Goal: Transaction & Acquisition: Subscribe to service/newsletter

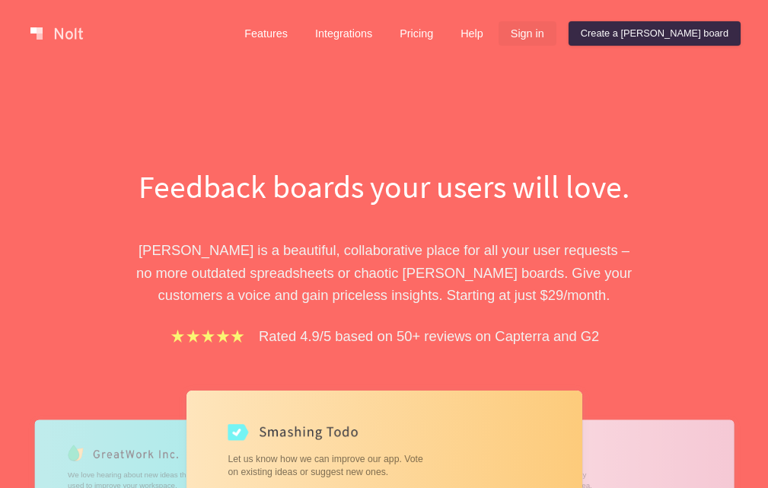
click at [556, 34] on link "Sign in" at bounding box center [527, 33] width 58 height 24
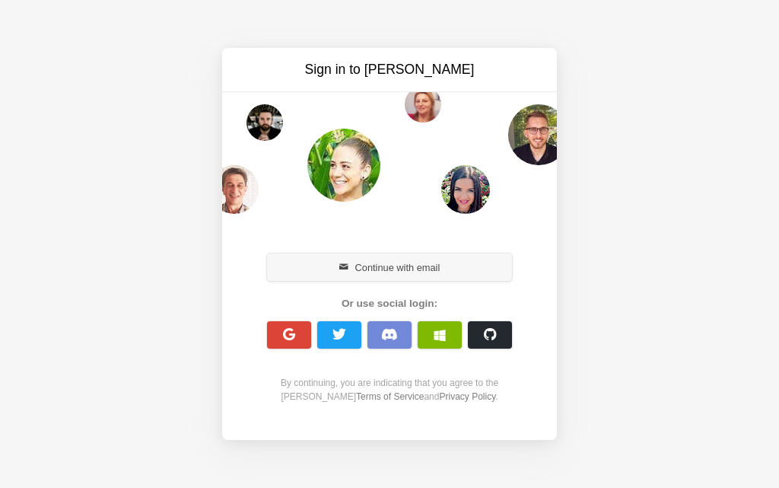
click at [413, 271] on button "Continue with email" at bounding box center [389, 266] width 245 height 27
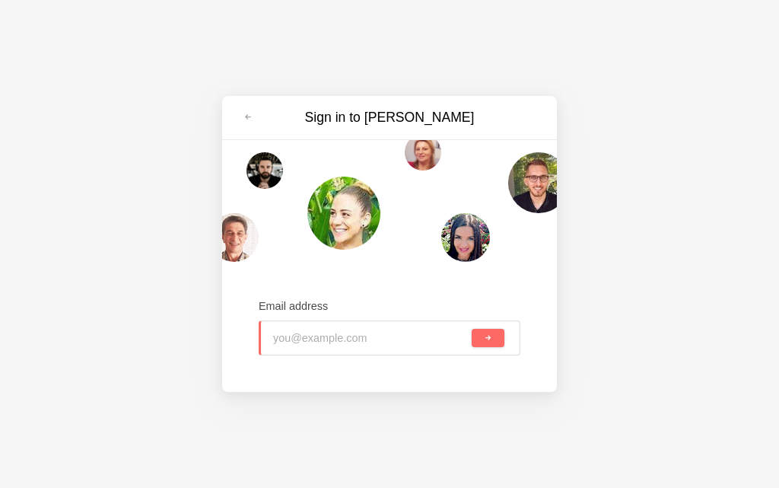
type input "jkj71510@jioso.com"
click at [487, 344] on button "submit" at bounding box center [488, 338] width 33 height 18
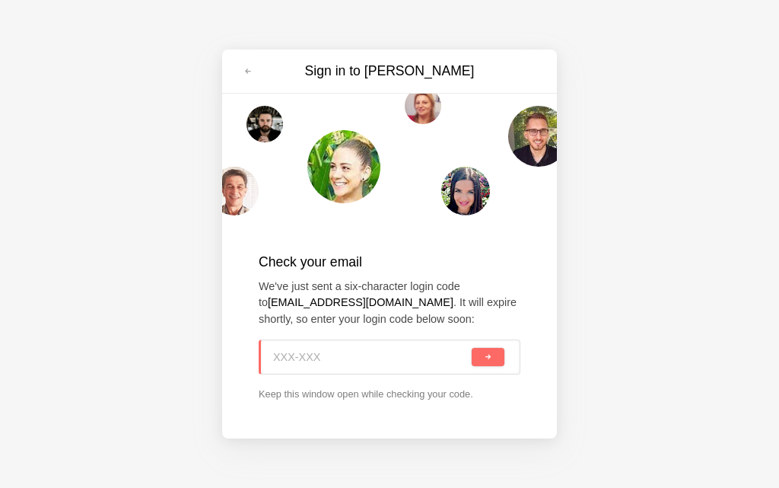
paste input "4DF-W0N"
type input "4DF-W0N"
click at [496, 355] on button "submit" at bounding box center [488, 357] width 33 height 18
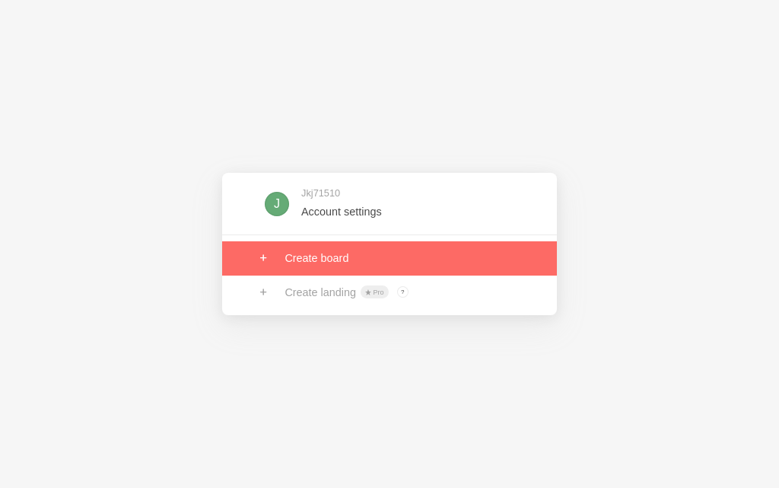
click at [345, 262] on link at bounding box center [389, 257] width 335 height 33
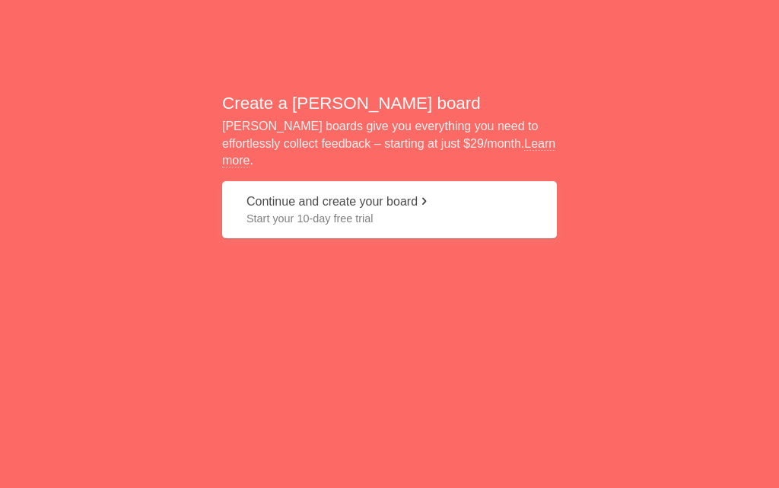
click at [296, 211] on span "Start your 10-day free trial" at bounding box center [389, 218] width 286 height 15
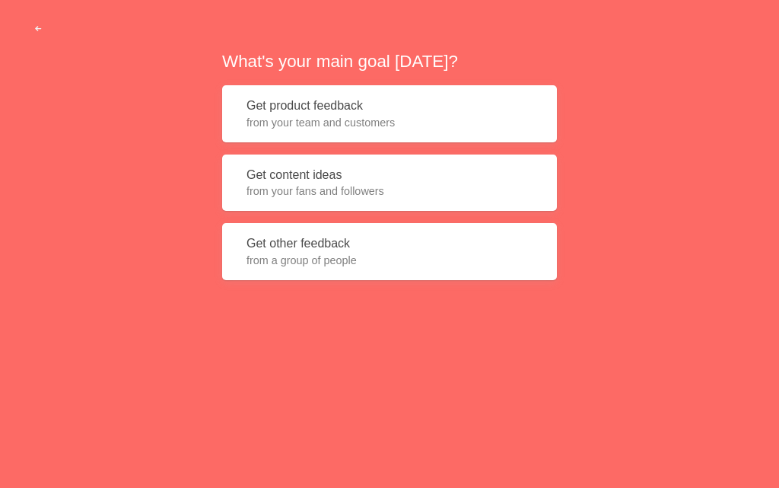
click at [313, 184] on span "from your fans and followers" at bounding box center [389, 190] width 286 height 15
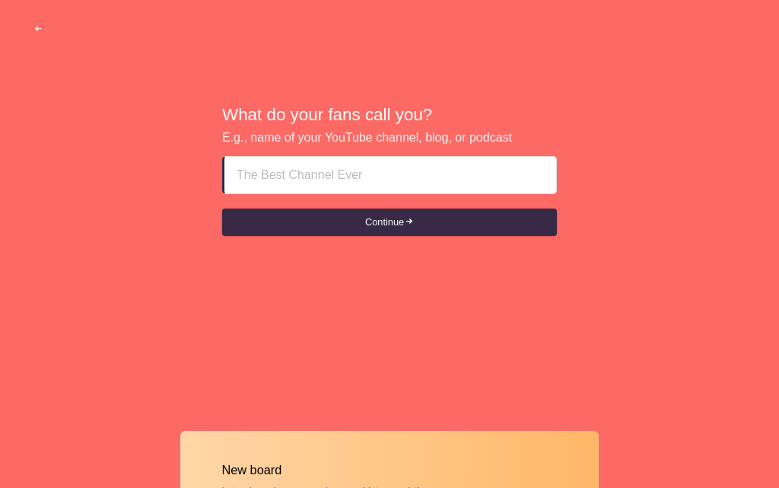
type input "Ajman ajm Call Girls Agency ((** [PHONE_NUMBER]"
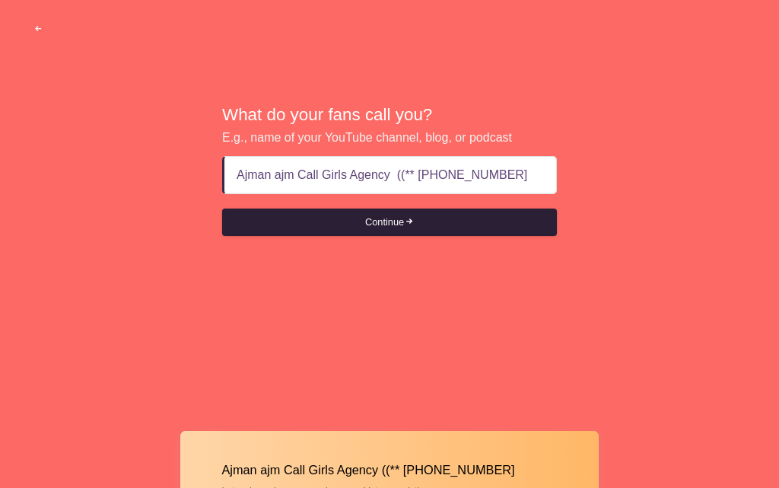
click at [402, 229] on button "Continue" at bounding box center [389, 221] width 335 height 27
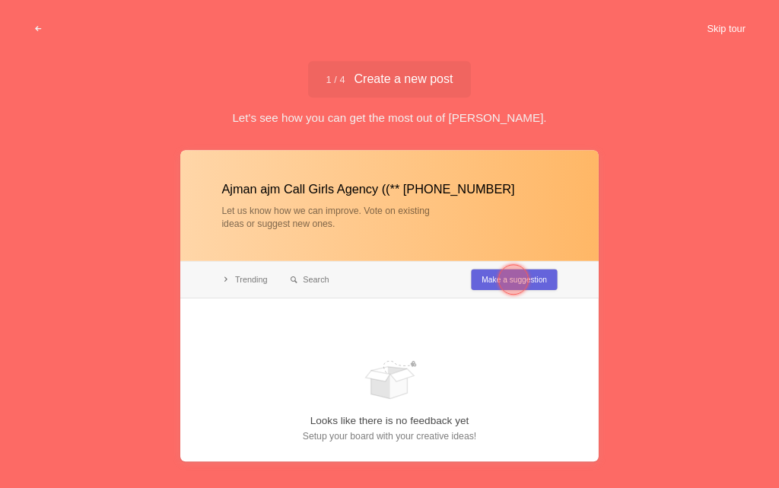
click at [713, 27] on button "Skip tour" at bounding box center [726, 28] width 75 height 27
